Goal: Find specific page/section: Find specific page/section

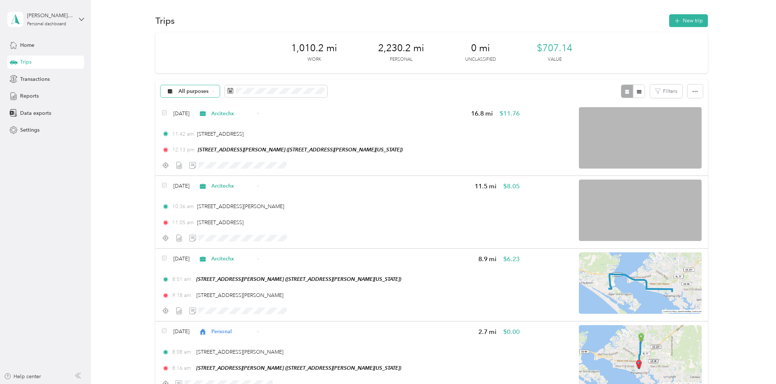
click at [203, 90] on span "All purposes" at bounding box center [194, 91] width 30 height 5
click at [189, 127] on span "Arcitechx" at bounding box center [196, 130] width 35 height 8
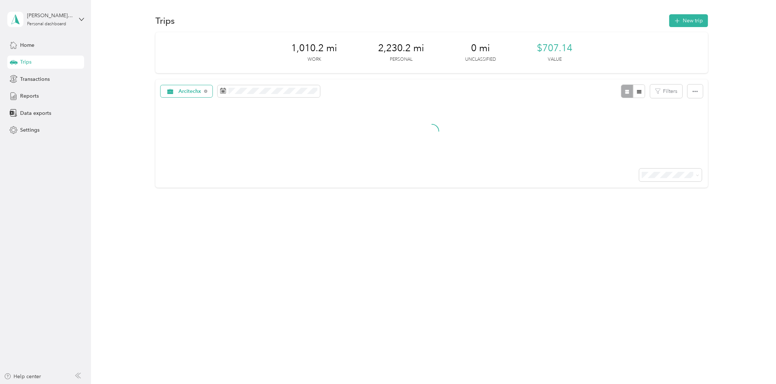
click at [196, 91] on span "Arcitechx" at bounding box center [190, 91] width 23 height 5
click at [209, 106] on li "All purposes" at bounding box center [188, 104] width 55 height 13
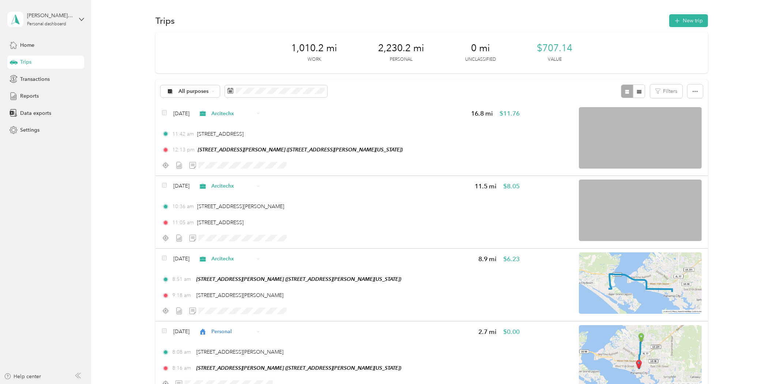
click at [32, 52] on div "Home Trips Transactions Reports Data exports Settings" at bounding box center [45, 87] width 77 height 98
click at [30, 47] on span "Home" at bounding box center [27, 45] width 14 height 8
